Goal: Task Accomplishment & Management: Complete application form

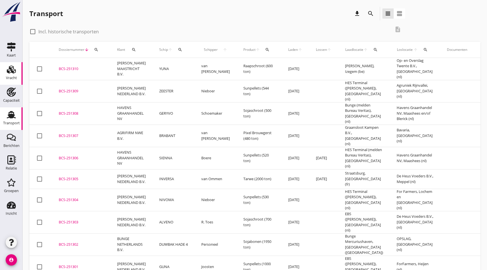
click at [8, 74] on div "Vracht" at bounding box center [11, 78] width 11 height 8
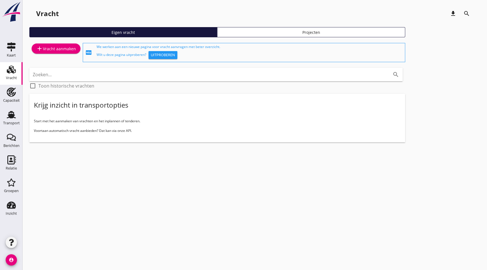
click at [67, 54] on div "add Vracht aanmaken" at bounding box center [55, 52] width 53 height 21
click at [64, 47] on div "add Vracht aanmaken" at bounding box center [56, 48] width 40 height 7
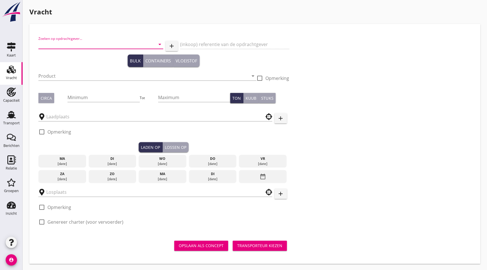
click at [63, 44] on input "Zoeken op opdrachtgever..." at bounding box center [92, 44] width 109 height 9
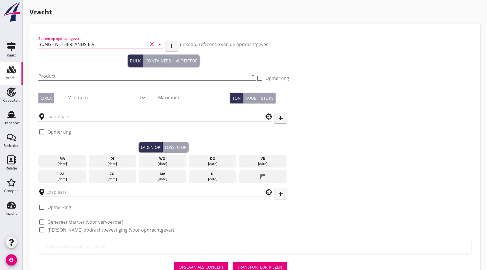
type input "BUNGE NETHERLANDS B.V."
click at [78, 79] on input "Product" at bounding box center [143, 75] width 210 height 9
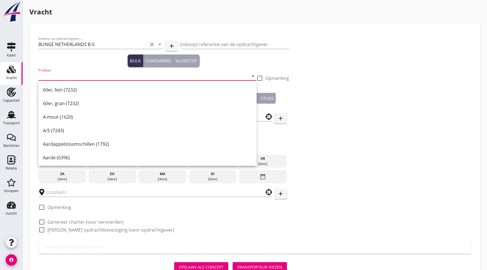
click at [67, 73] on input "Product" at bounding box center [143, 75] width 210 height 9
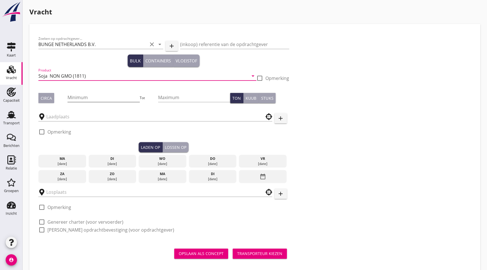
type input "Soja NON GMO (1811)"
click at [112, 93] on input "Minimum" at bounding box center [103, 97] width 72 height 9
type input "1700"
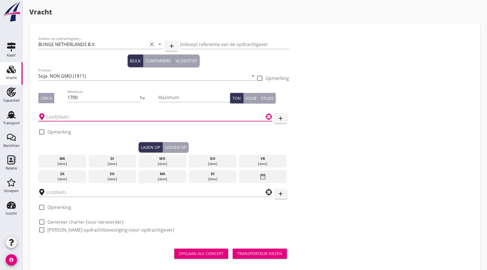
click at [64, 117] on input "text" at bounding box center [151, 116] width 210 height 9
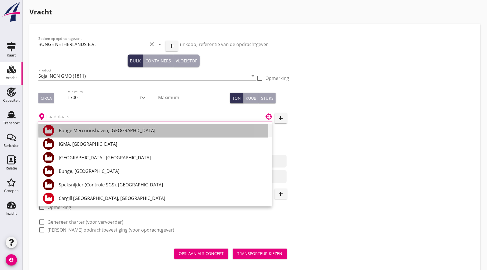
click at [94, 134] on div "Bunge Mercuriushaven, [GEOGRAPHIC_DATA]" at bounding box center [163, 131] width 209 height 14
type input "Bunge Mercuriushaven, [GEOGRAPHIC_DATA]"
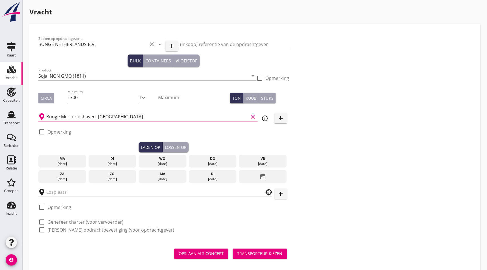
click at [58, 132] on label "Opmerking" at bounding box center [59, 132] width 24 height 6
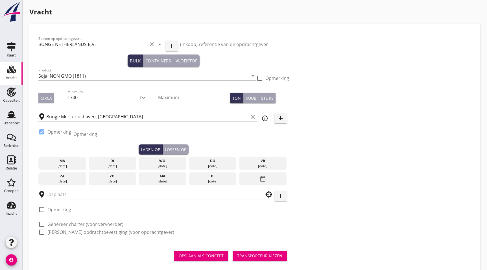
click at [56, 132] on label "Opmerking" at bounding box center [59, 132] width 24 height 6
checkbox input "false"
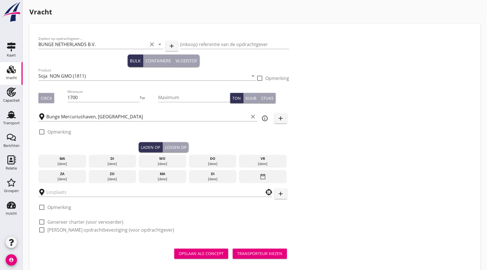
click at [269, 177] on div "date_range" at bounding box center [263, 176] width 48 height 13
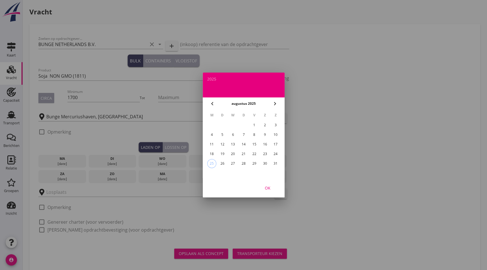
click at [277, 151] on div "24" at bounding box center [275, 153] width 9 height 9
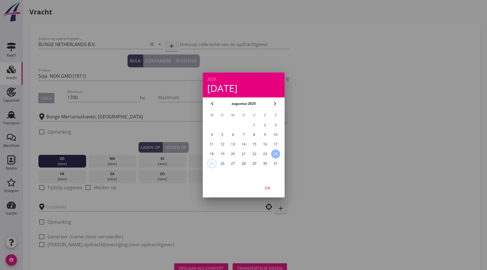
click at [264, 189] on div "OK" at bounding box center [268, 188] width 16 height 6
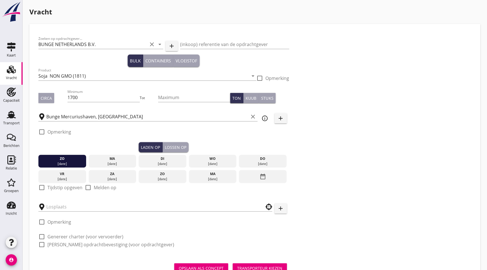
click at [44, 186] on div at bounding box center [42, 188] width 10 height 10
checkbox input "true"
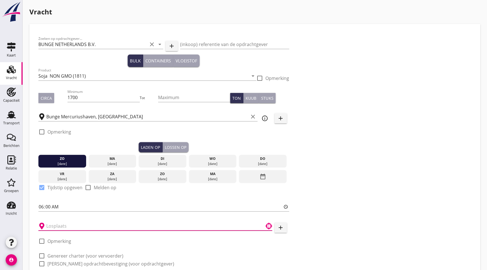
drag, startPoint x: 67, startPoint y: 223, endPoint x: 78, endPoint y: 221, distance: 10.6
click at [68, 223] on input "text" at bounding box center [151, 225] width 210 height 9
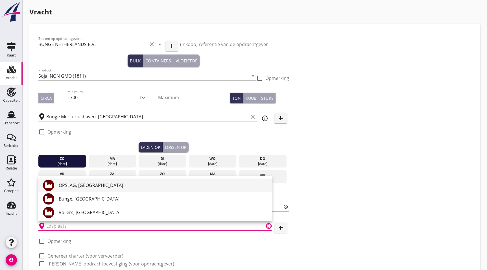
click at [85, 188] on div "OPSLAG, [GEOGRAPHIC_DATA]" at bounding box center [163, 185] width 209 height 7
type input "OPSLAG, [GEOGRAPHIC_DATA]"
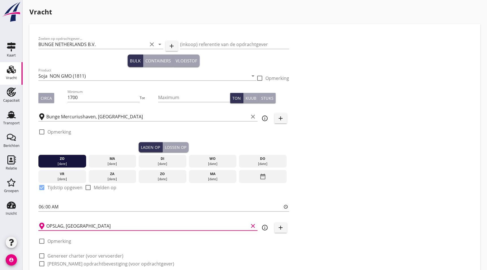
click at [65, 252] on div "check_box_outline_blank Genereer charter (voor vervoerder)" at bounding box center [80, 255] width 85 height 7
click at [59, 262] on label "Genereer opdrachtbevestiging (voor opdrachtgever)" at bounding box center [110, 264] width 127 height 6
checkbox input "true"
click at [65, 256] on label "Genereer charter (voor vervoerder)" at bounding box center [85, 256] width 76 height 6
checkbox input "true"
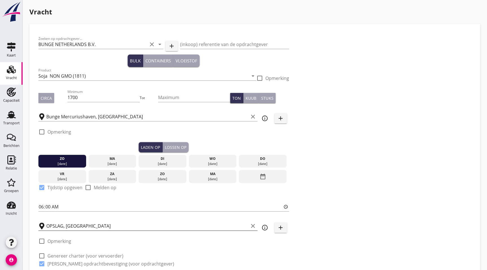
checkbox input "true"
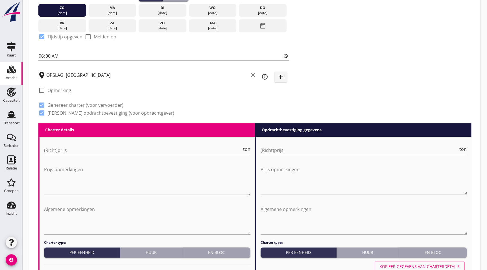
scroll to position [154, 0]
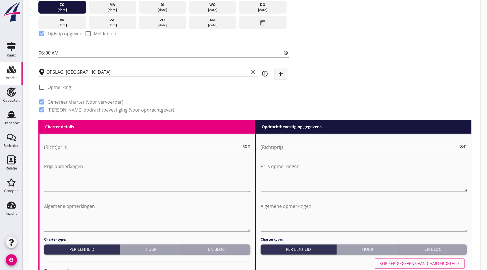
click at [151, 246] on div "Huur" at bounding box center [151, 249] width 58 height 6
radio input "true"
radio input "false"
radio input "true"
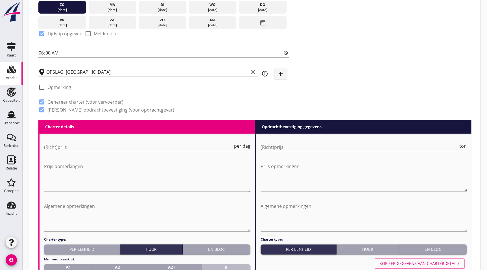
click at [233, 264] on div "B 24 uur" at bounding box center [226, 270] width 44 height 12
click at [409, 261] on div "Kopiëer gegevens van charterdetails" at bounding box center [419, 263] width 80 height 6
radio input "true"
radio input "false"
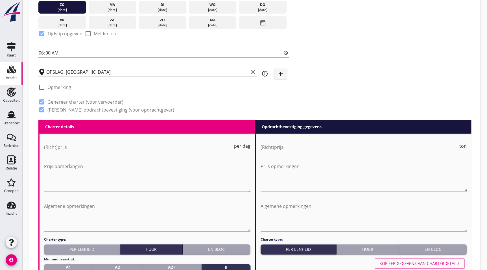
radio input "true"
click at [360, 250] on div "Huur" at bounding box center [368, 249] width 58 height 6
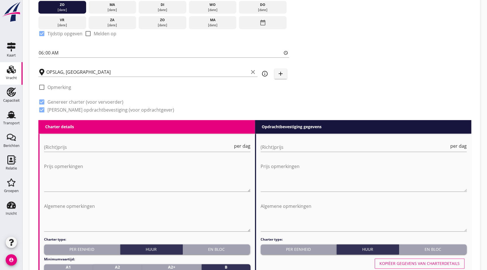
scroll to position [188, 0]
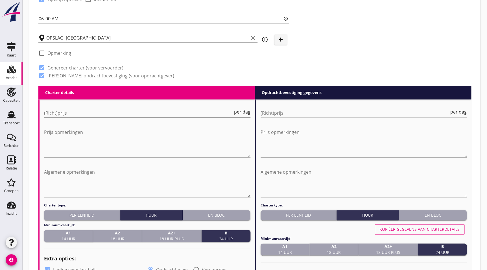
click at [99, 111] on input "(Richt)prijs" at bounding box center [138, 112] width 189 height 9
type input "225"
click at [284, 110] on input "(Richt)prijs" at bounding box center [354, 112] width 189 height 9
type input "330"
click at [121, 151] on textarea "Prijs opmerkingen" at bounding box center [147, 143] width 206 height 30
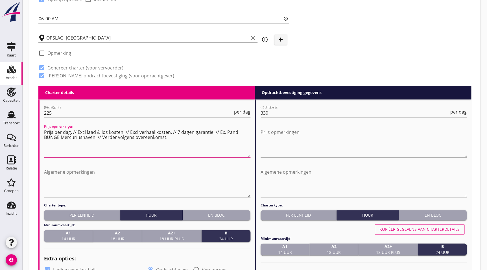
drag, startPoint x: 171, startPoint y: 137, endPoint x: 42, endPoint y: 122, distance: 130.4
type textarea "Prijs per dag. // Excl laad & los kosten. // Excl verhaal kosten. // 7 dagen ga…"
click at [97, 174] on textarea "Algemene opmerkingen" at bounding box center [147, 182] width 206 height 30
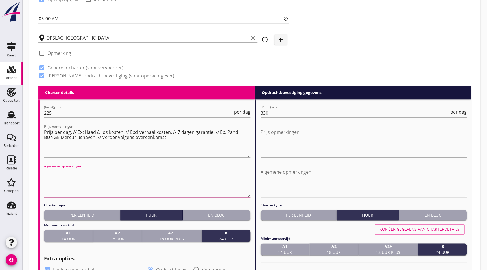
paste textarea "Prijs per dag. // Excl laad & los kosten. // Excl verhaal kosten. // 7 dagen ga…"
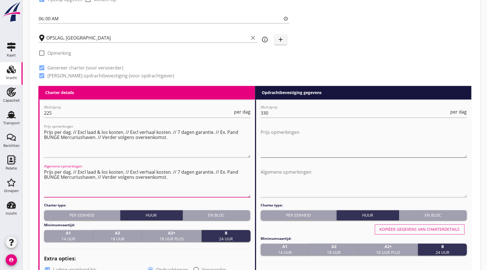
type textarea "Prijs per dag. // Excl laad & los kosten. // Excl verhaal kosten. // 7 dagen ga…"
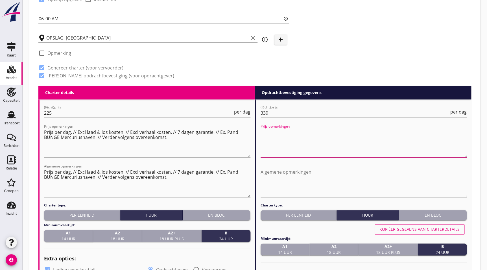
click at [300, 142] on textarea "Prijs opmerkingen" at bounding box center [363, 143] width 206 height 30
paste textarea "Prijs per dag. // Excl laad & los kosten. // Excl verhaal kosten. // 7 dagen ga…"
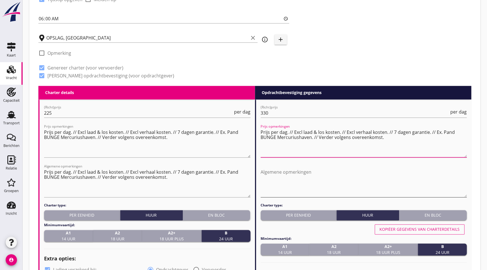
type textarea "Prijs per dag. // Excl laad & los kosten. // Excl verhaal kosten. // 7 dagen ga…"
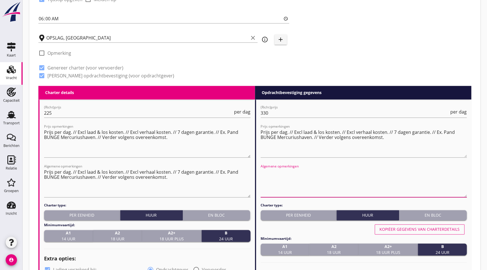
click at [304, 181] on textarea "Algemene opmerkingen" at bounding box center [363, 182] width 206 height 30
paste textarea "Prijs per dag. // Excl laad & los kosten. // Excl verhaal kosten. // 7 dagen ga…"
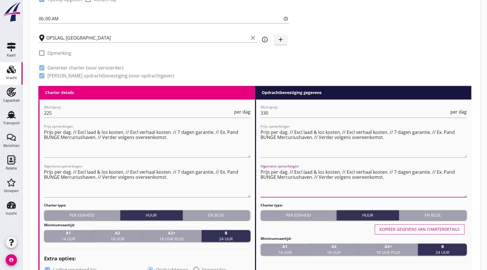
type textarea "Prijs per dag. // Excl laad & los kosten. // Excl verhaal kosten. // 7 dagen ga…"
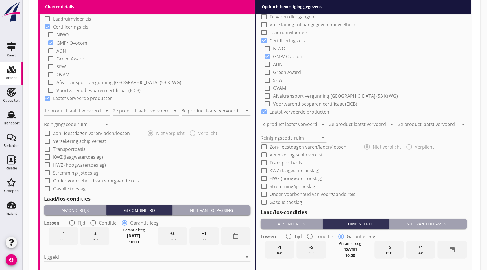
scroll to position [497, 0]
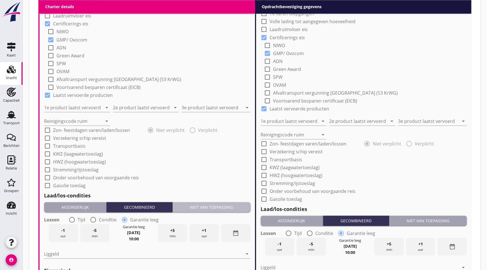
click at [210, 202] on button "Niet van toepassing" at bounding box center [211, 207] width 78 height 10
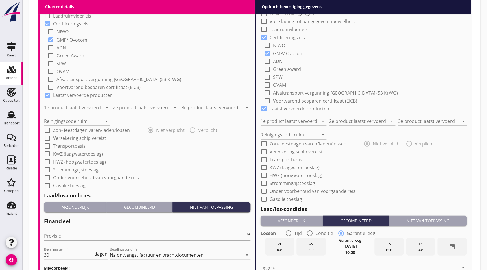
click at [433, 218] on div "Niet van toepassing" at bounding box center [427, 220] width 73 height 6
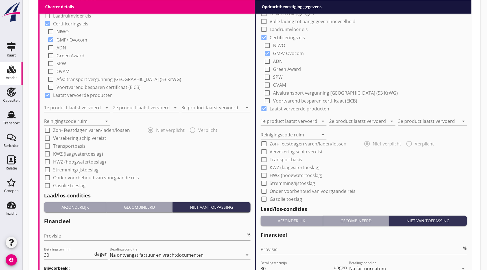
click at [75, 110] on input "1e product laatst vervoerd" at bounding box center [73, 107] width 58 height 9
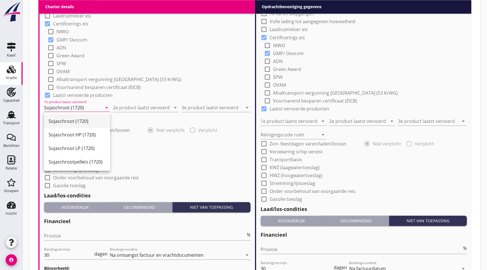
type input "Sojaschroot (1720)"
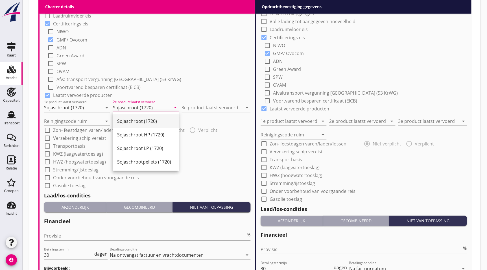
type input "Sojaschroot (1720)"
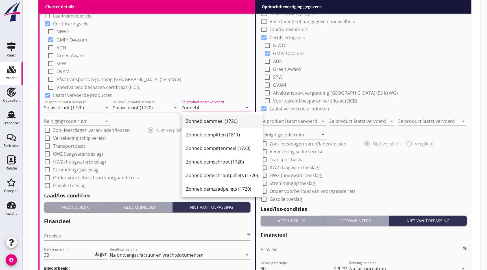
scroll to position [1, 0]
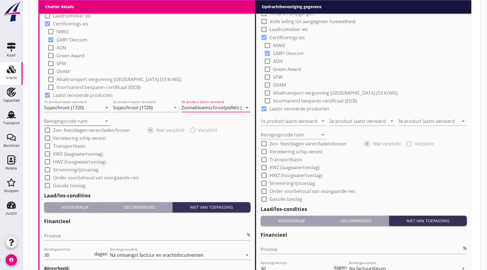
type input "Zonnebloemschrootpellets (1720)"
click at [99, 121] on input "Reinigingscode ruim" at bounding box center [73, 120] width 58 height 9
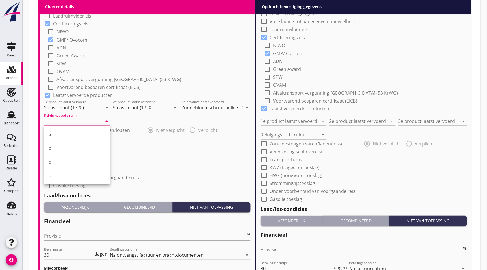
click at [67, 132] on div "a" at bounding box center [77, 134] width 57 height 7
type input "a"
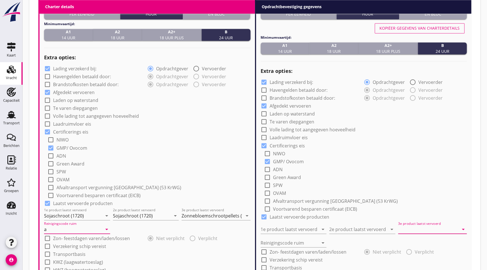
scroll to position [388, 0]
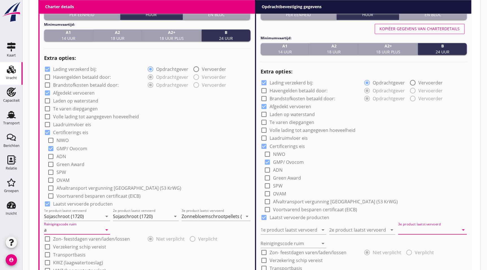
click at [435, 28] on div "Kopiëer gegevens van charterdetails" at bounding box center [419, 29] width 80 height 6
type input "Sojaschroot (1720)"
type input "Zonnebloemschrootpellets (1720)"
type input "a"
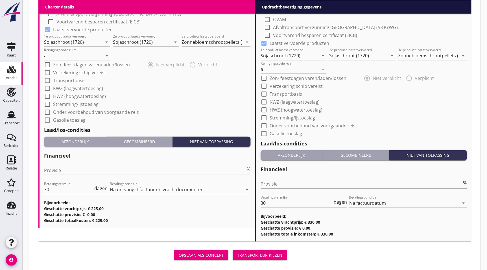
scroll to position [571, 0]
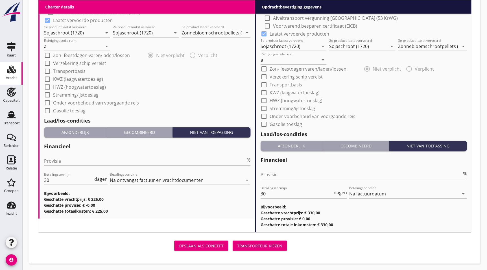
click at [279, 246] on div "Transporteur kiezen" at bounding box center [259, 246] width 45 height 6
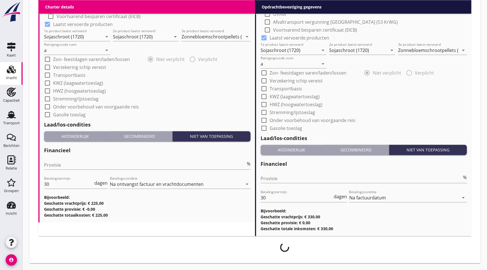
scroll to position [567, 0]
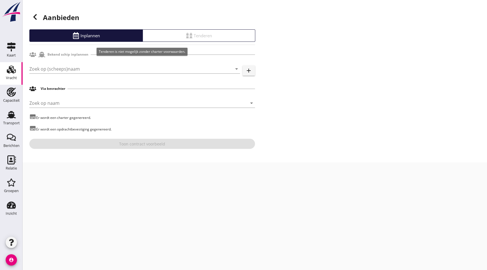
click at [78, 74] on div "Zoek op (scheeps)naam arrow_drop_down" at bounding box center [134, 71] width 211 height 15
click at [82, 71] on input "Zoek op (scheeps)naam" at bounding box center [126, 68] width 195 height 9
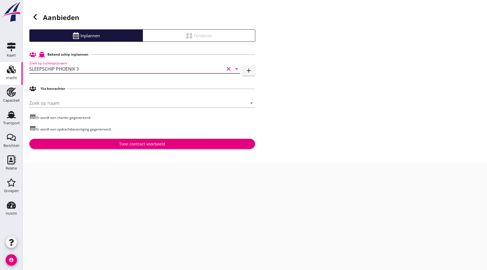
type input "SLEEPSCHIP PHOENIX 3"
click at [151, 143] on div "Toon contract voorbeeld" at bounding box center [142, 144] width 46 height 6
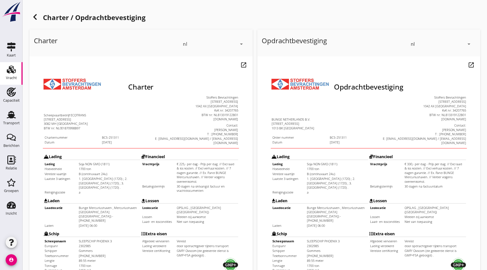
drag, startPoint x: 205, startPoint y: 250, endPoint x: 205, endPoint y: 216, distance: 34.4
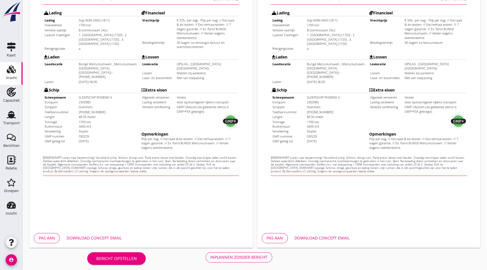
scroll to position [146, 0]
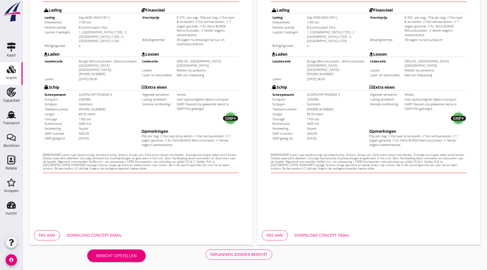
click at [229, 251] on div "Inplannen zonder bericht" at bounding box center [238, 254] width 57 height 6
click at [124, 168] on html "Charter Scheepvaartbedrijf ECOTRANS Talingstraat 158a 3082 MH Rotterdam BTW nr:…" at bounding box center [129, 41] width 201 height 253
click at [260, 168] on html "Opdracht­bevestiging BUNGE NETHERLANDS B.V. Coenhavenweg 1 1013 BK Amsterdam Or…" at bounding box center [357, 41] width 201 height 253
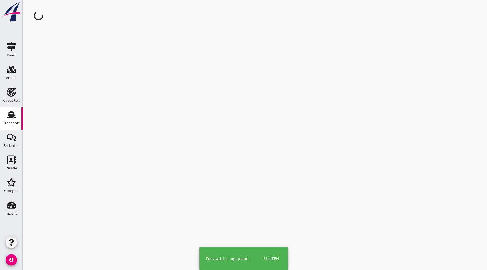
click at [242, 180] on div "cancel You are impersonating another user." at bounding box center [255, 135] width 464 height 270
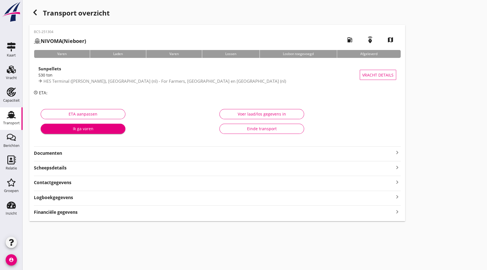
click at [33, 6] on div "Transport overzicht BCS-251304 NIVOMA (Nieboer) local_gas_station emergency_sha…" at bounding box center [255, 114] width 464 height 228
click at [35, 9] on icon "button" at bounding box center [35, 12] width 7 height 7
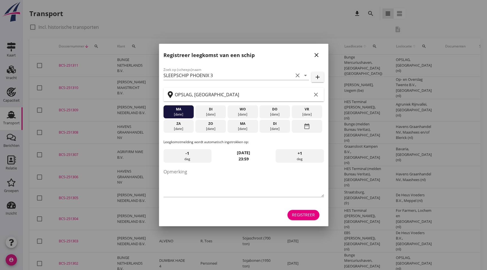
click at [314, 55] on icon "close" at bounding box center [316, 55] width 7 height 7
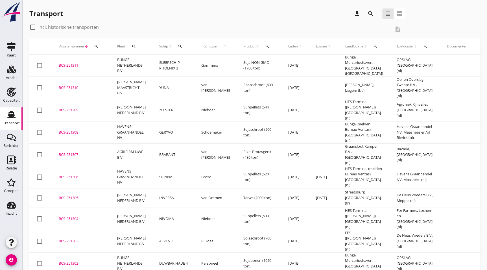
click at [80, 63] on div "BCS-251311" at bounding box center [81, 66] width 45 height 6
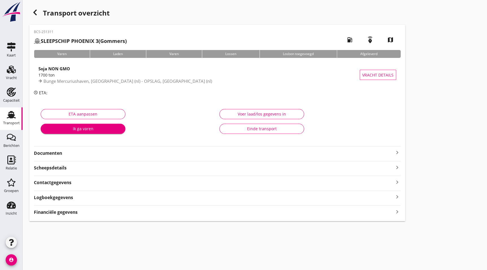
drag, startPoint x: 89, startPoint y: 76, endPoint x: 93, endPoint y: 87, distance: 12.0
click at [90, 76] on div "1700 ton" at bounding box center [198, 75] width 321 height 6
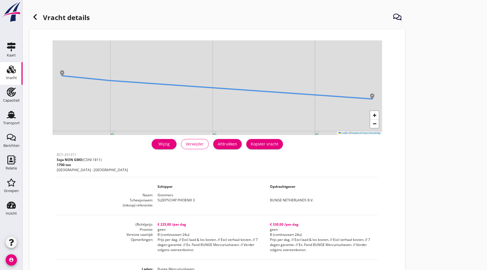
click at [229, 142] on div "Afdrukken" at bounding box center [227, 144] width 19 height 6
click at [41, 18] on h1 "Vracht details" at bounding box center [59, 18] width 60 height 14
click at [37, 18] on icon at bounding box center [35, 17] width 7 height 7
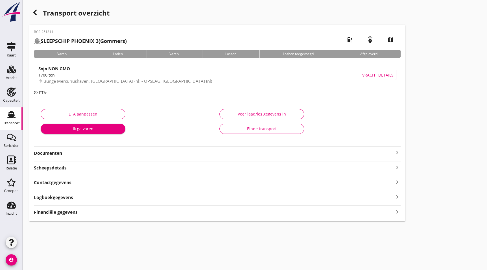
click at [56, 150] on strong "Documenten" at bounding box center [214, 153] width 360 height 6
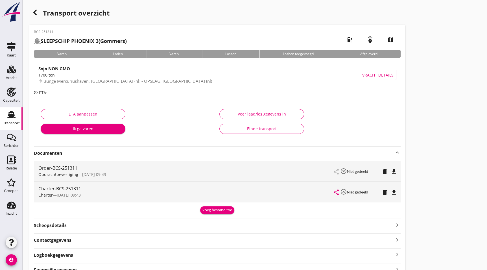
click at [392, 169] on icon "file_download" at bounding box center [393, 171] width 7 height 7
drag, startPoint x: 396, startPoint y: 193, endPoint x: 391, endPoint y: 184, distance: 10.7
click at [396, 193] on icon "file_download" at bounding box center [393, 192] width 7 height 7
click at [33, 14] on icon "button" at bounding box center [35, 12] width 7 height 7
